Goal: Information Seeking & Learning: Find specific fact

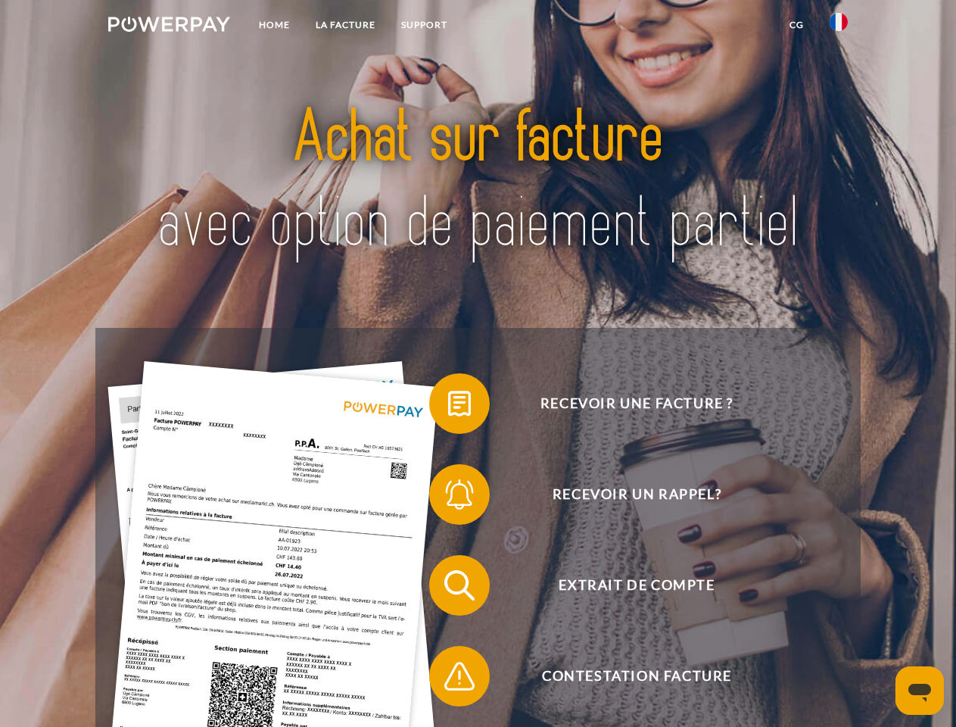
click at [169, 26] on img at bounding box center [169, 24] width 122 height 15
click at [839, 26] on img at bounding box center [839, 22] width 18 height 18
click at [796, 25] on link "CG" at bounding box center [797, 24] width 40 height 27
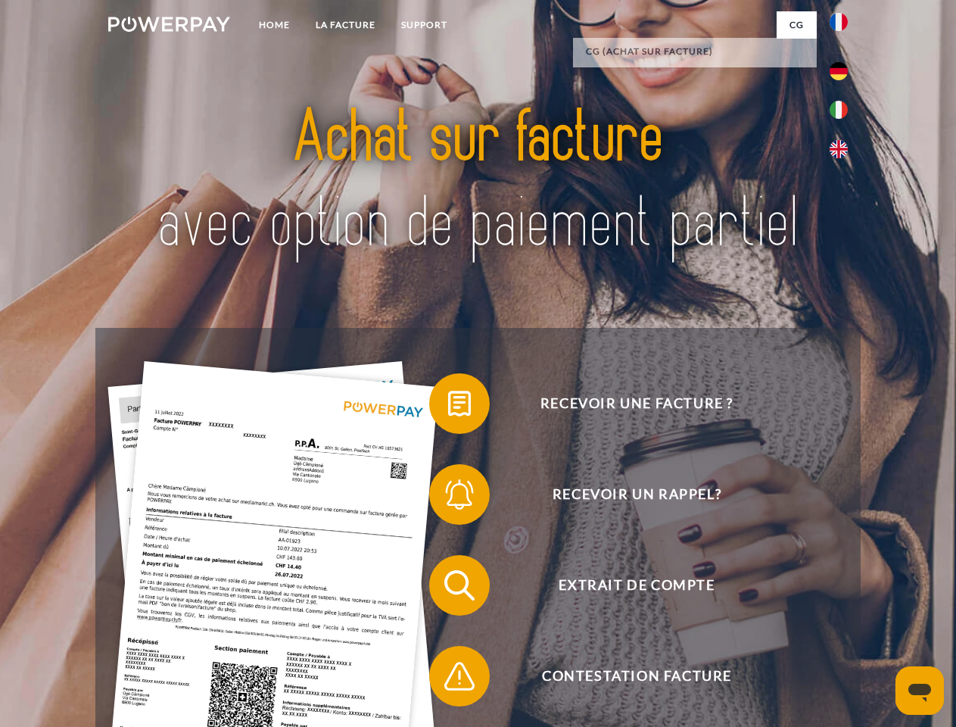
click at [448, 406] on span at bounding box center [437, 404] width 76 height 76
click at [448, 497] on span at bounding box center [437, 494] width 76 height 76
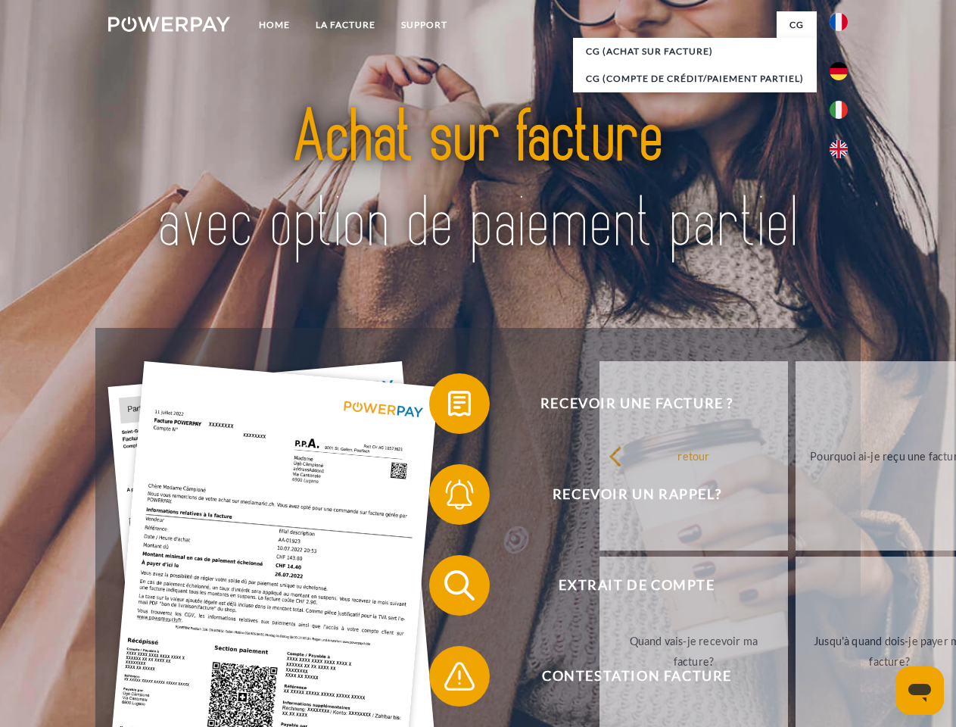
click at [795, 588] on link "Jusqu'à quand dois-je payer ma facture?" at bounding box center [889, 650] width 188 height 189
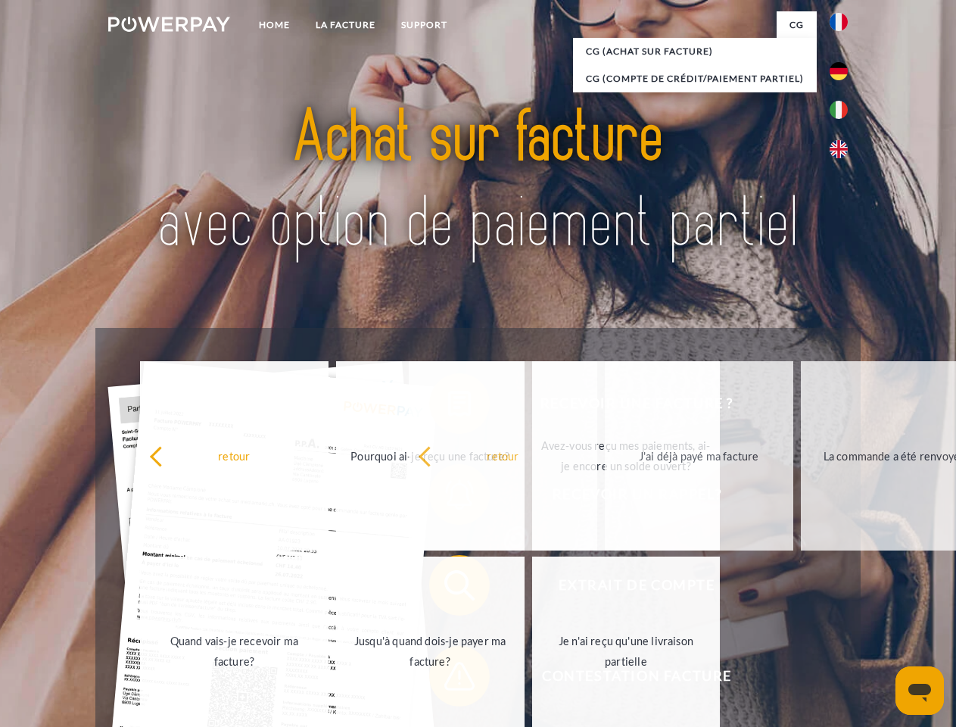
click at [448, 679] on span at bounding box center [437, 676] width 76 height 76
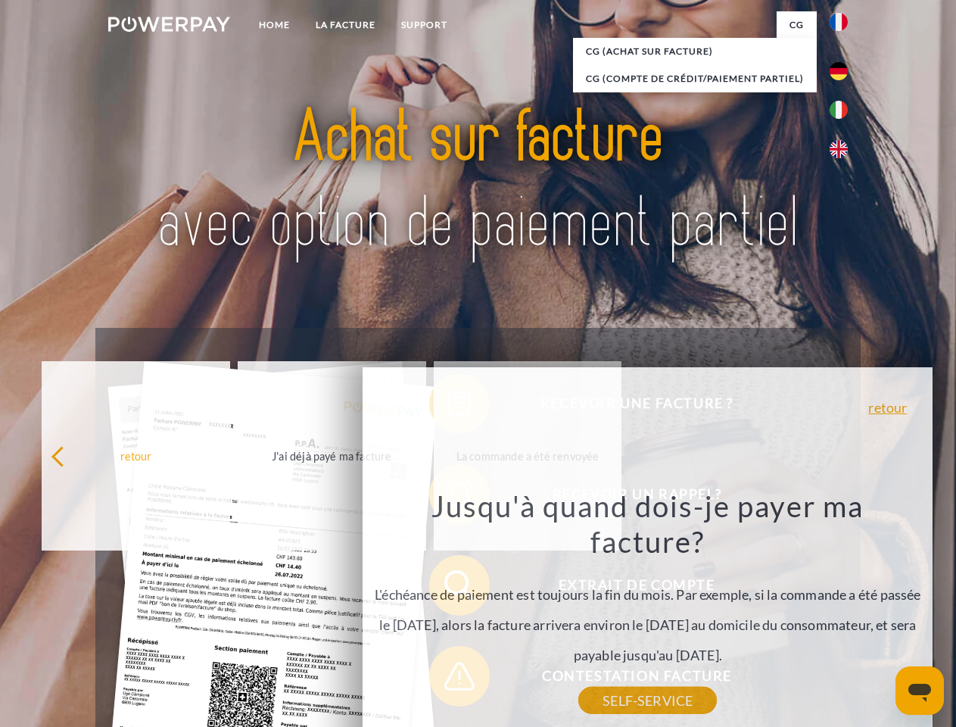
click at [920, 690] on icon "Ouvrir la fenêtre de messagerie" at bounding box center [919, 692] width 23 height 18
